Goal: Information Seeking & Learning: Learn about a topic

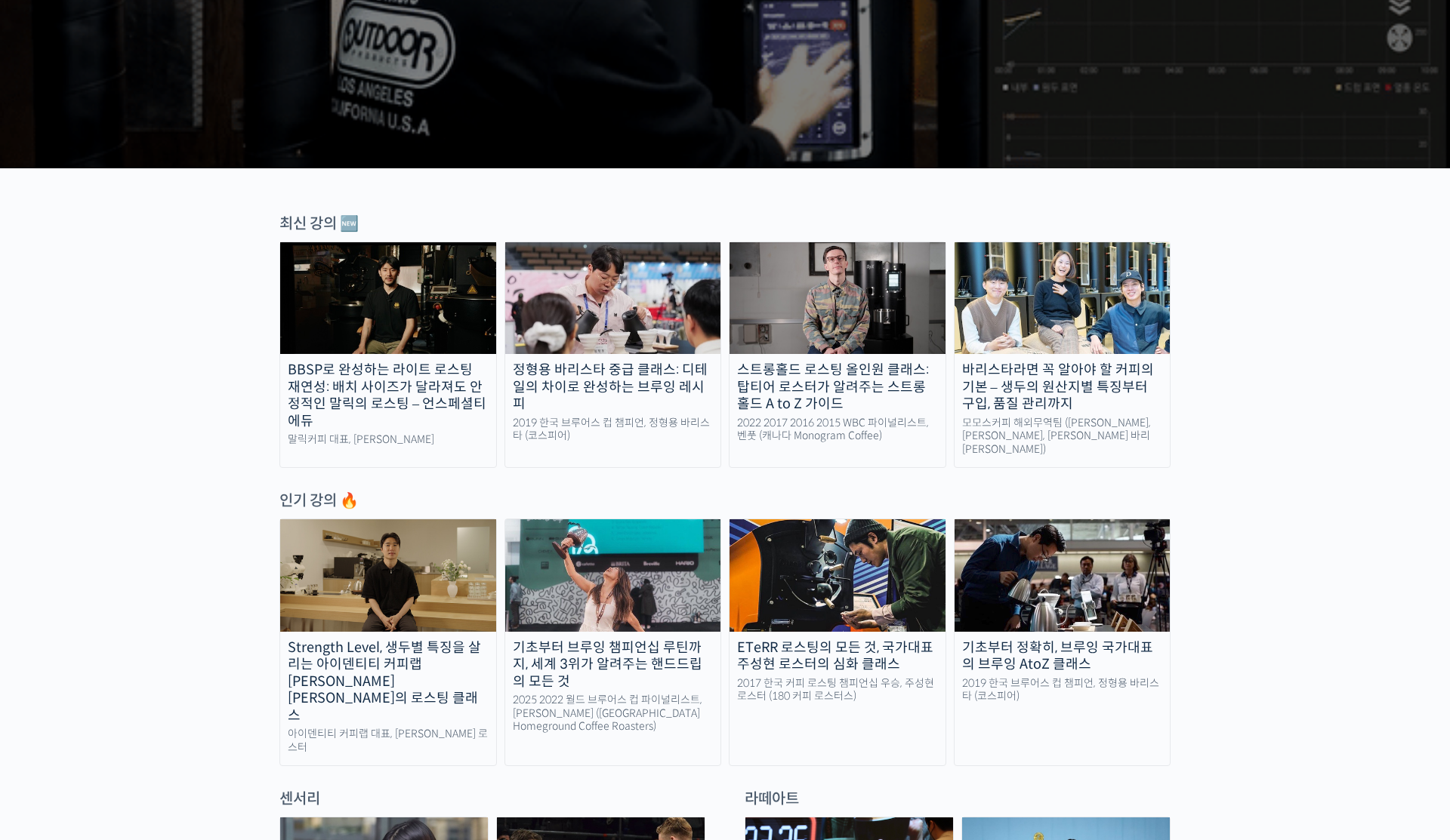
scroll to position [353, 0]
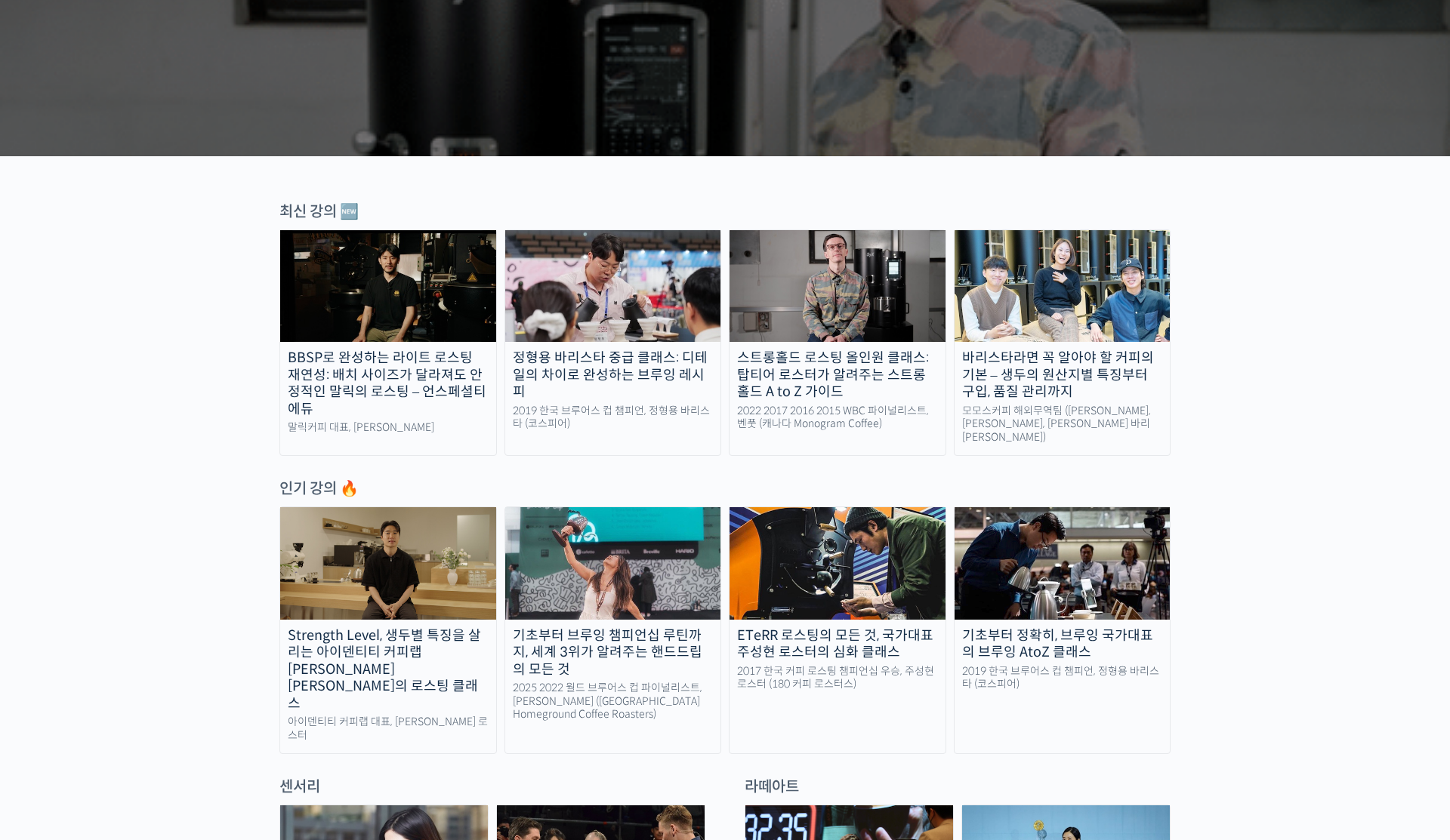
click at [811, 255] on img at bounding box center [838, 286] width 216 height 112
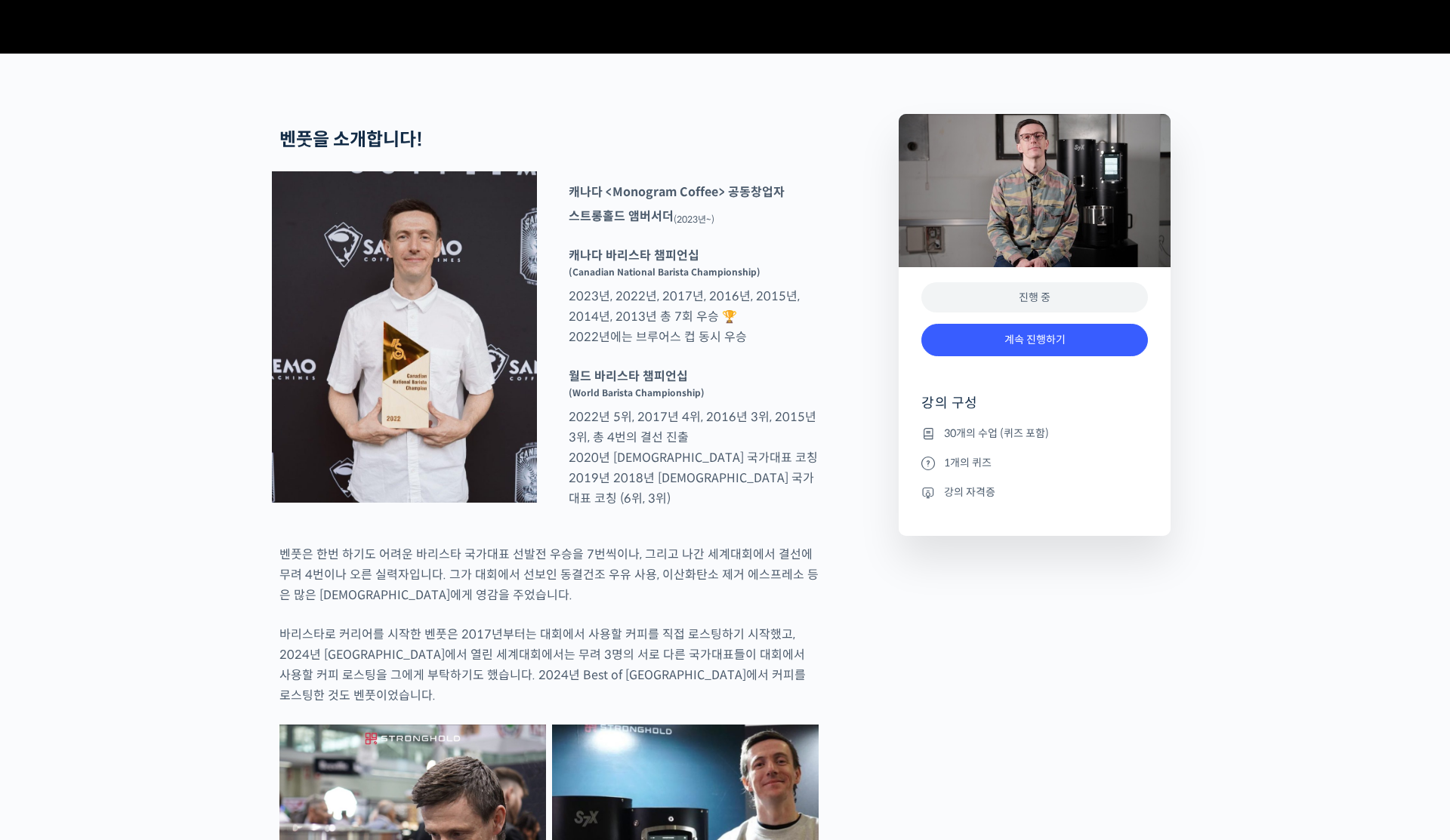
scroll to position [536, 0]
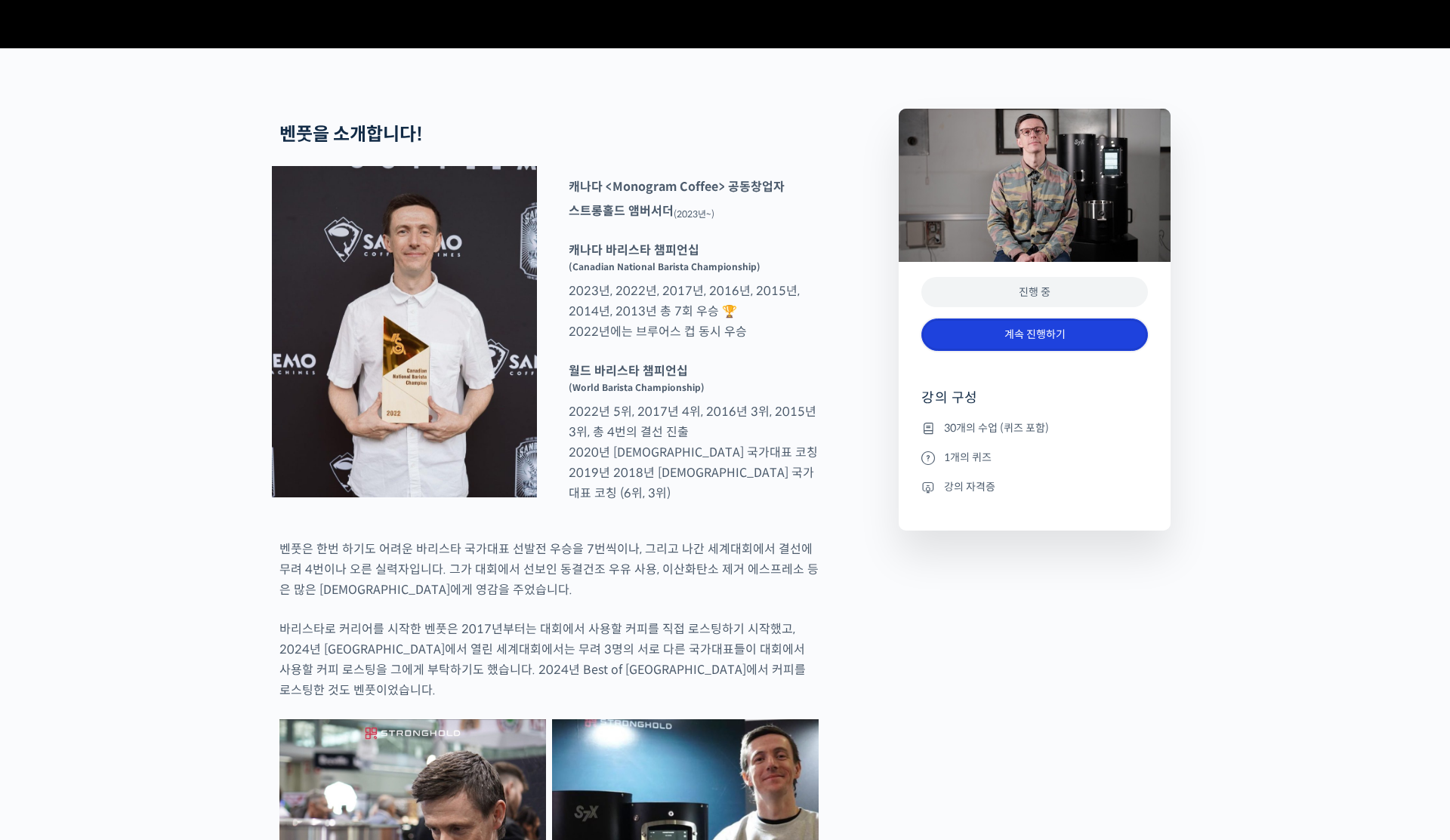
click at [1092, 351] on link "계속 진행하기" at bounding box center [1034, 335] width 226 height 32
click at [1089, 351] on link "계속 진행하기" at bounding box center [1034, 335] width 226 height 32
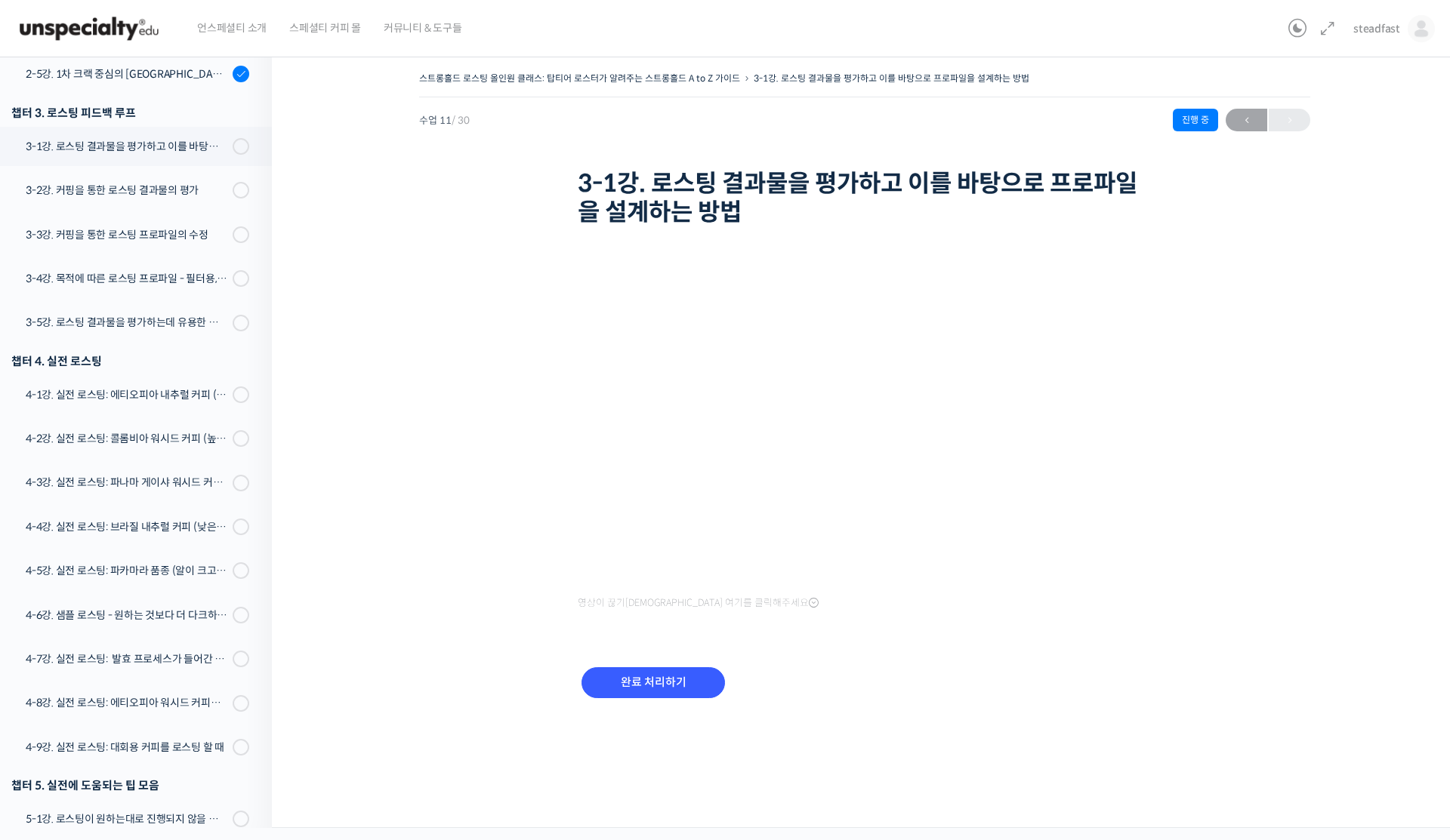
scroll to position [724, 0]
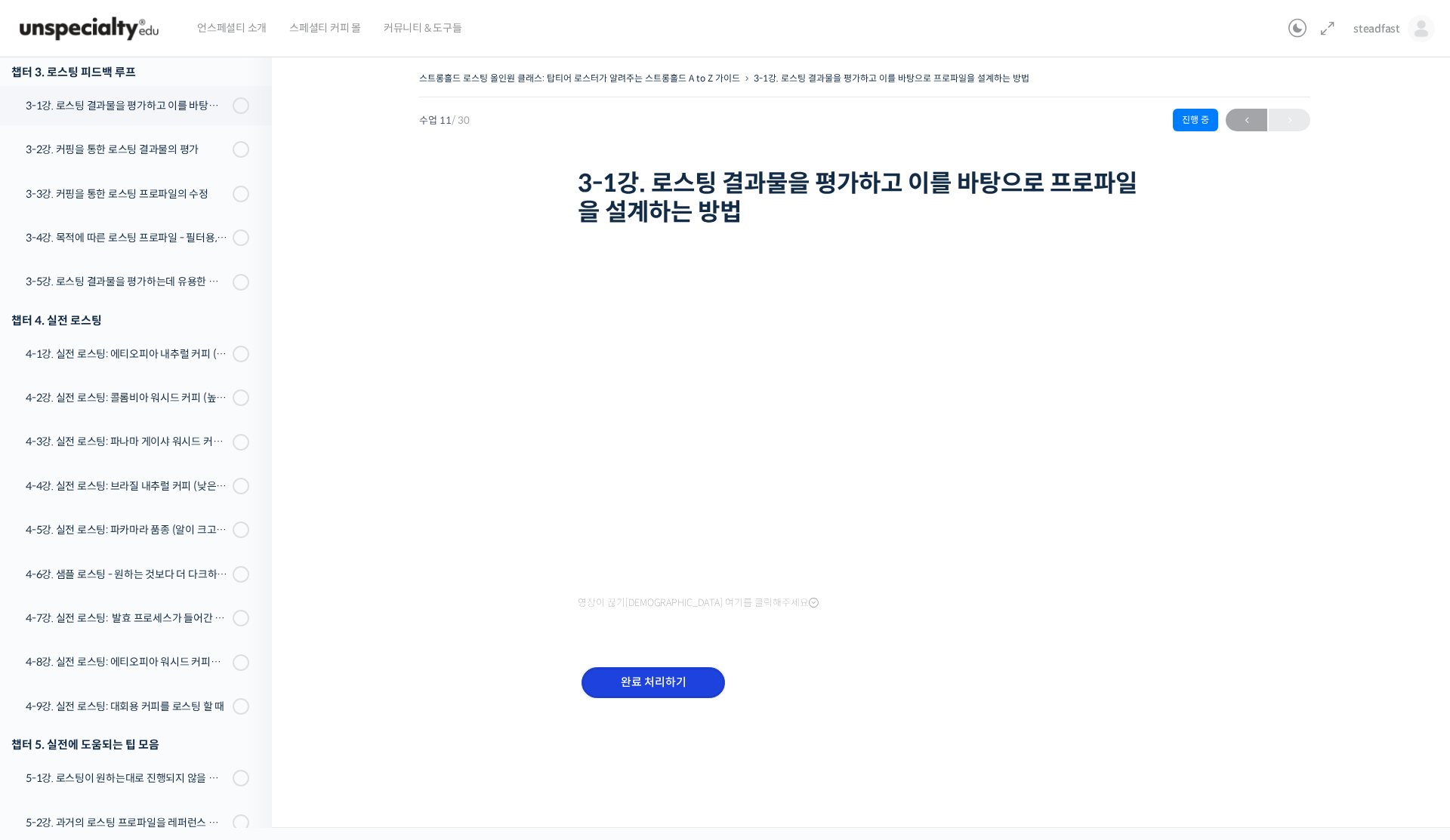
click at [678, 684] on input "완료 처리하기" at bounding box center [652, 682] width 143 height 31
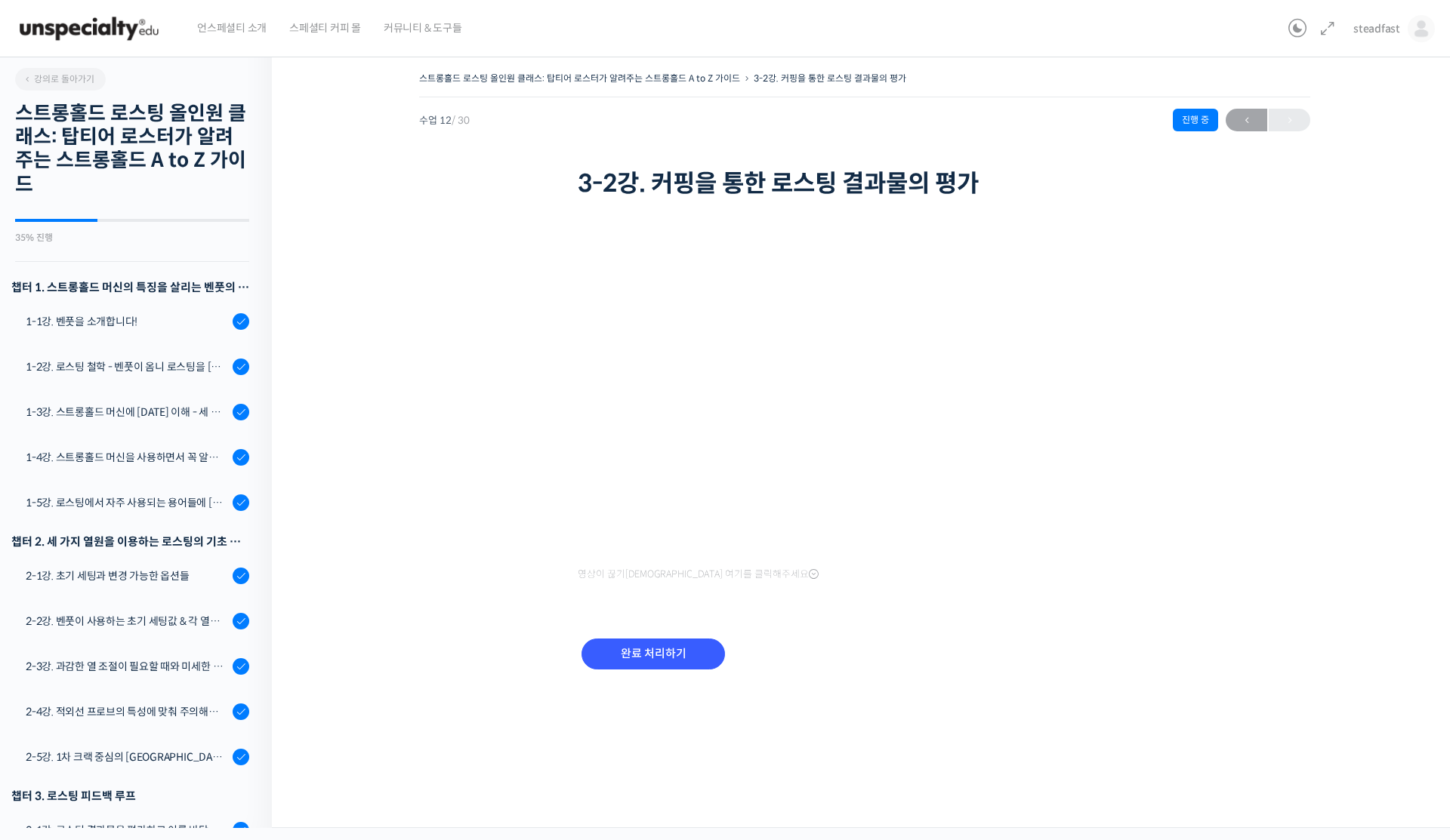
scroll to position [797, 0]
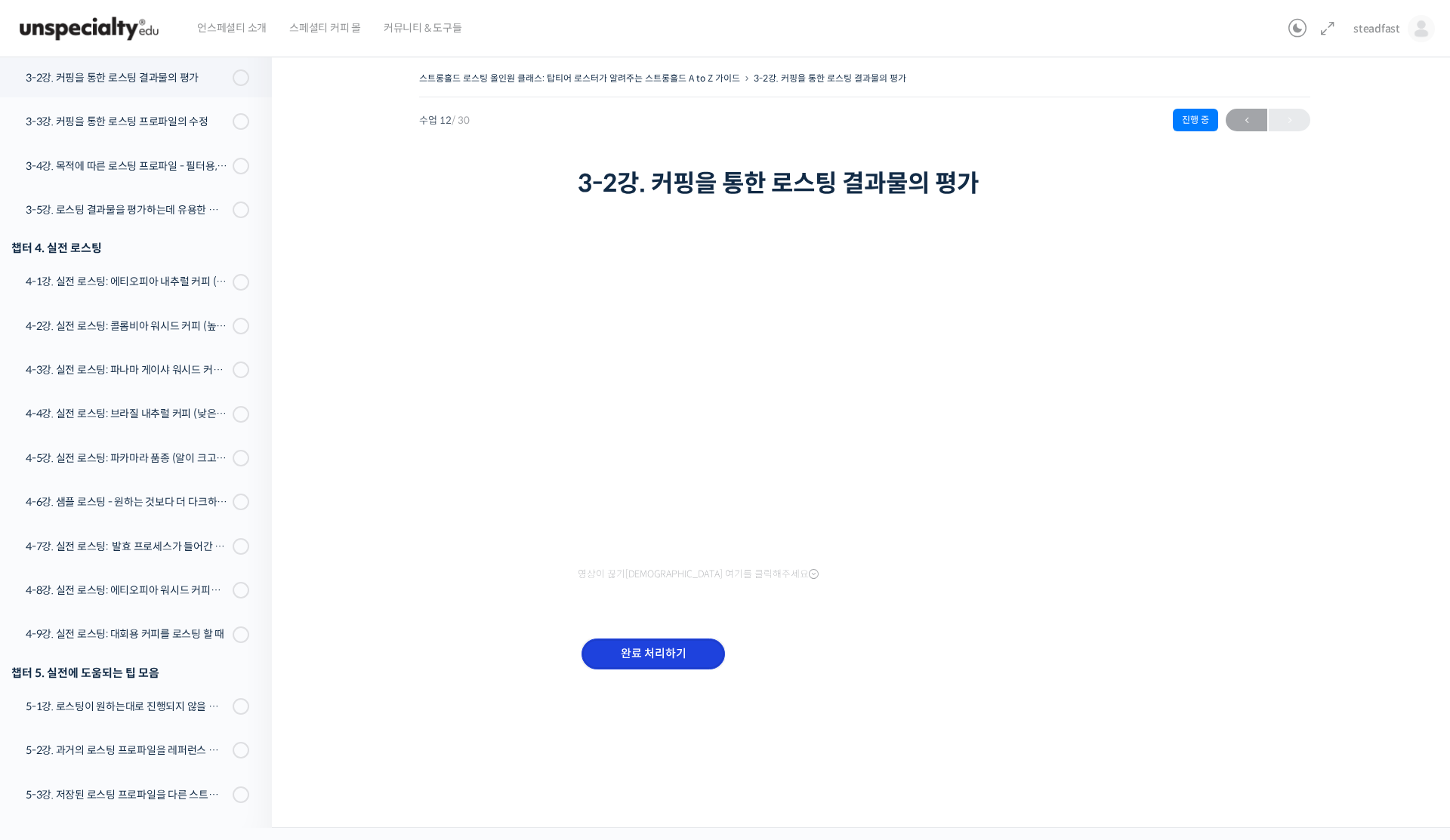
click at [647, 652] on input "완료 처리하기" at bounding box center [652, 654] width 143 height 31
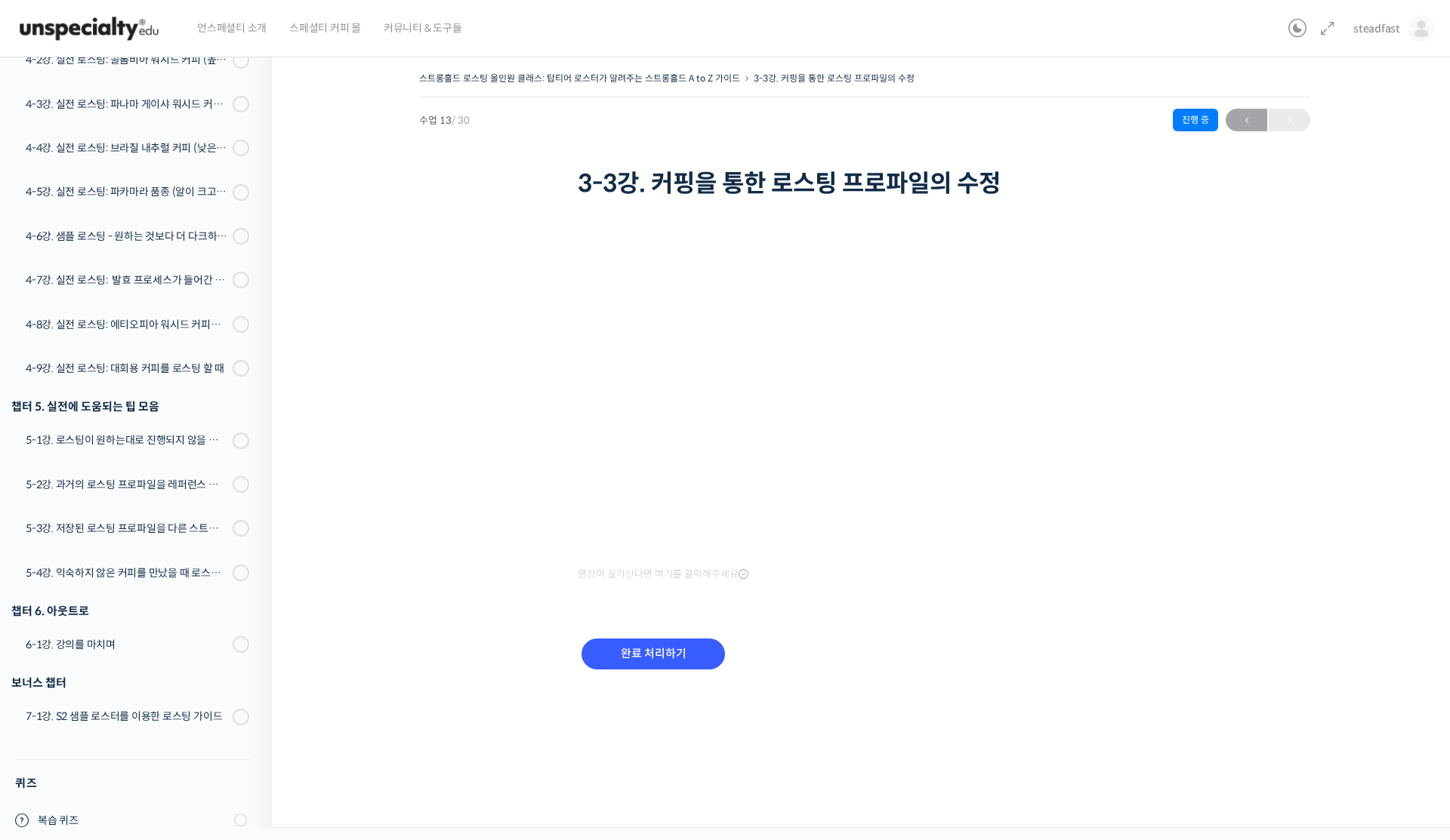
scroll to position [1087, 0]
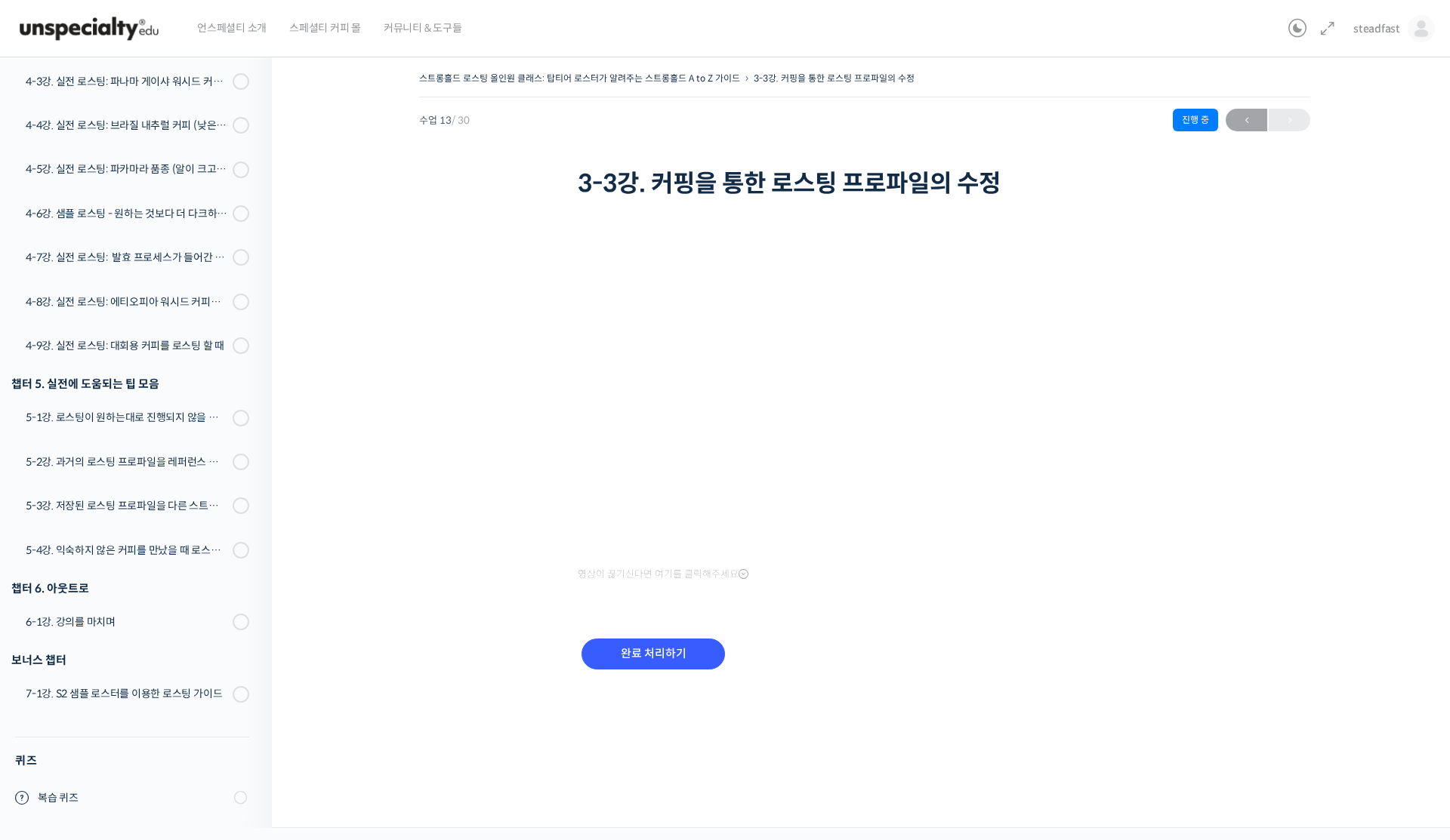
click at [114, 31] on img at bounding box center [89, 29] width 148 height 45
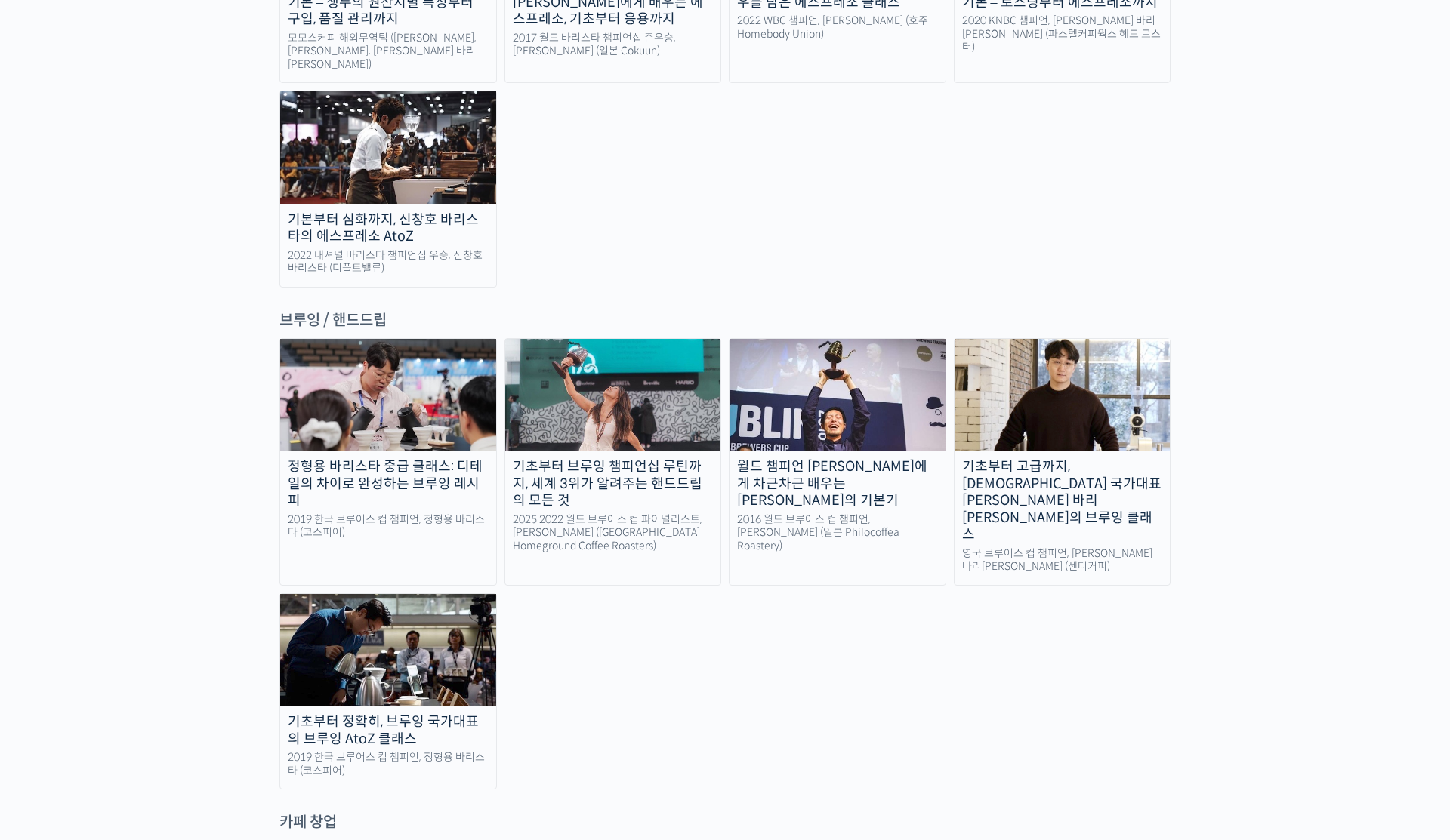
scroll to position [2417, 0]
